Goal: Complete application form

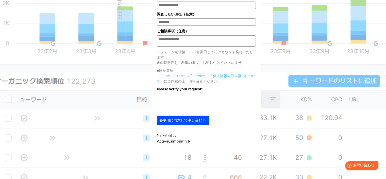
click at [176, 123] on button "各事項に同意して申し込む ▷" at bounding box center [183, 120] width 52 height 10
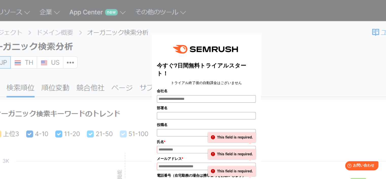
click at [249, 55] on div at bounding box center [206, 49] width 99 height 20
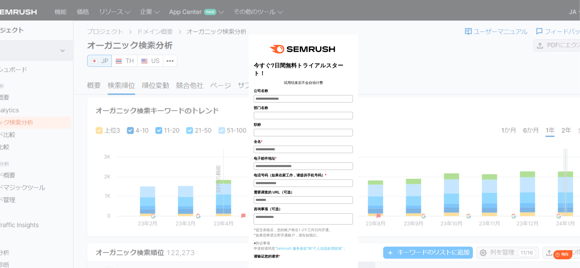
click at [270, 95] on input "公司名称" at bounding box center [303, 98] width 99 height 7
